Goal: Information Seeking & Learning: Learn about a topic

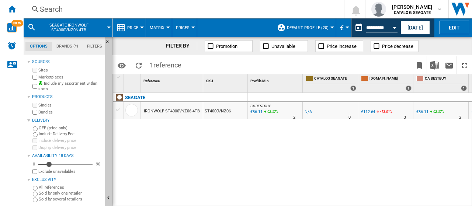
scroll to position [0, 121]
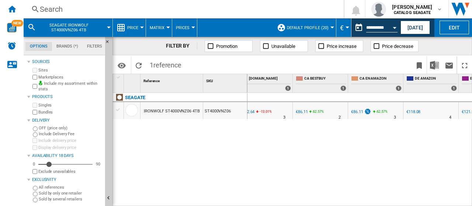
click at [72, 9] on div "Search" at bounding box center [182, 9] width 285 height 10
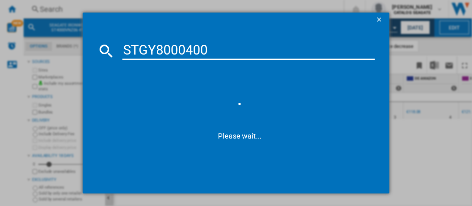
type input "STGY8000400"
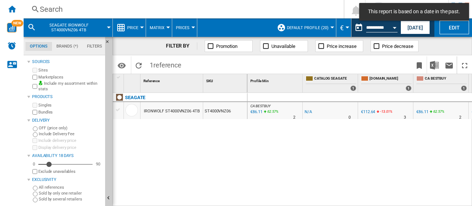
click at [52, 13] on div "Search" at bounding box center [182, 9] width 285 height 10
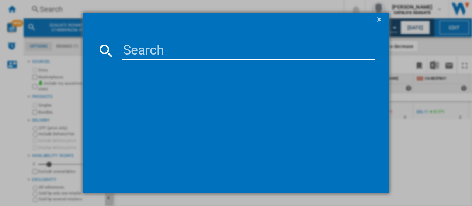
click at [165, 51] on input at bounding box center [248, 51] width 252 height 18
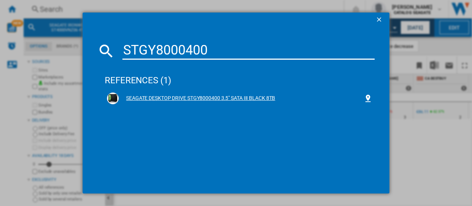
type input "STGY8000400"
click at [148, 99] on div "SEAGATE DESKTOP DRIVE STGY8000400 3.5" SATA III BLACK 8TB" at bounding box center [241, 98] width 245 height 7
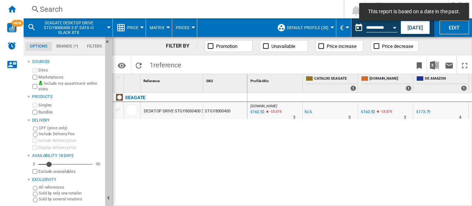
click at [348, 28] on div "Currency" at bounding box center [348, 28] width 4 height 2
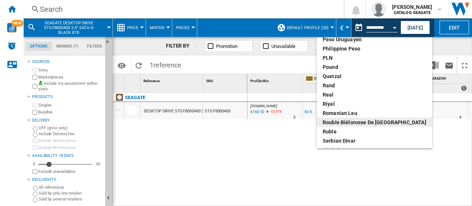
scroll to position [246, 0]
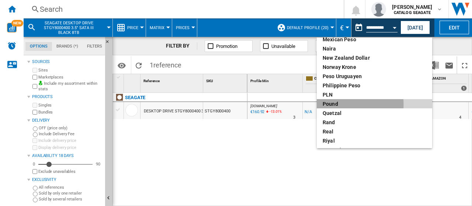
click at [338, 104] on div "pound" at bounding box center [375, 103] width 104 height 7
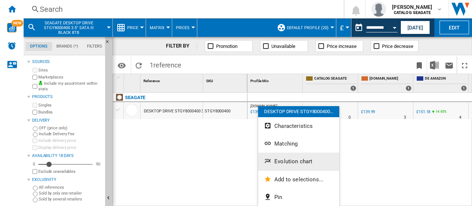
click at [286, 165] on button "Evolution chart" at bounding box center [298, 162] width 81 height 18
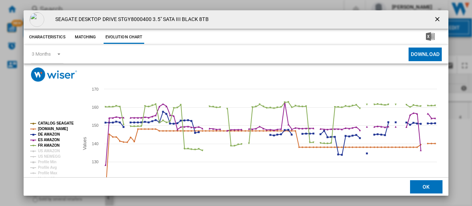
click at [55, 123] on tspan "CATALOG SEAGATE" at bounding box center [56, 123] width 36 height 4
click at [54, 134] on tspan "DE AMAZON" at bounding box center [49, 134] width 22 height 4
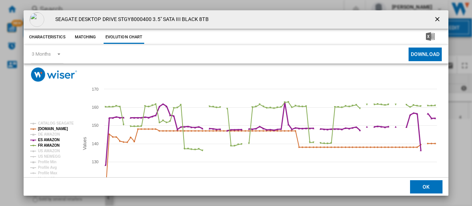
click at [53, 142] on tspan "ES AMAZON" at bounding box center [49, 140] width 22 height 4
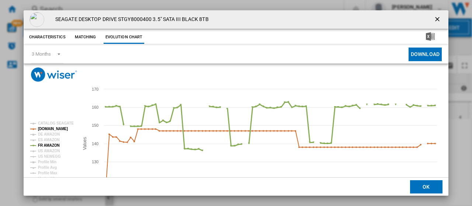
click at [53, 144] on tspan "FR AMAZON" at bounding box center [49, 146] width 22 height 4
